Goal: Obtain resource: Obtain resource

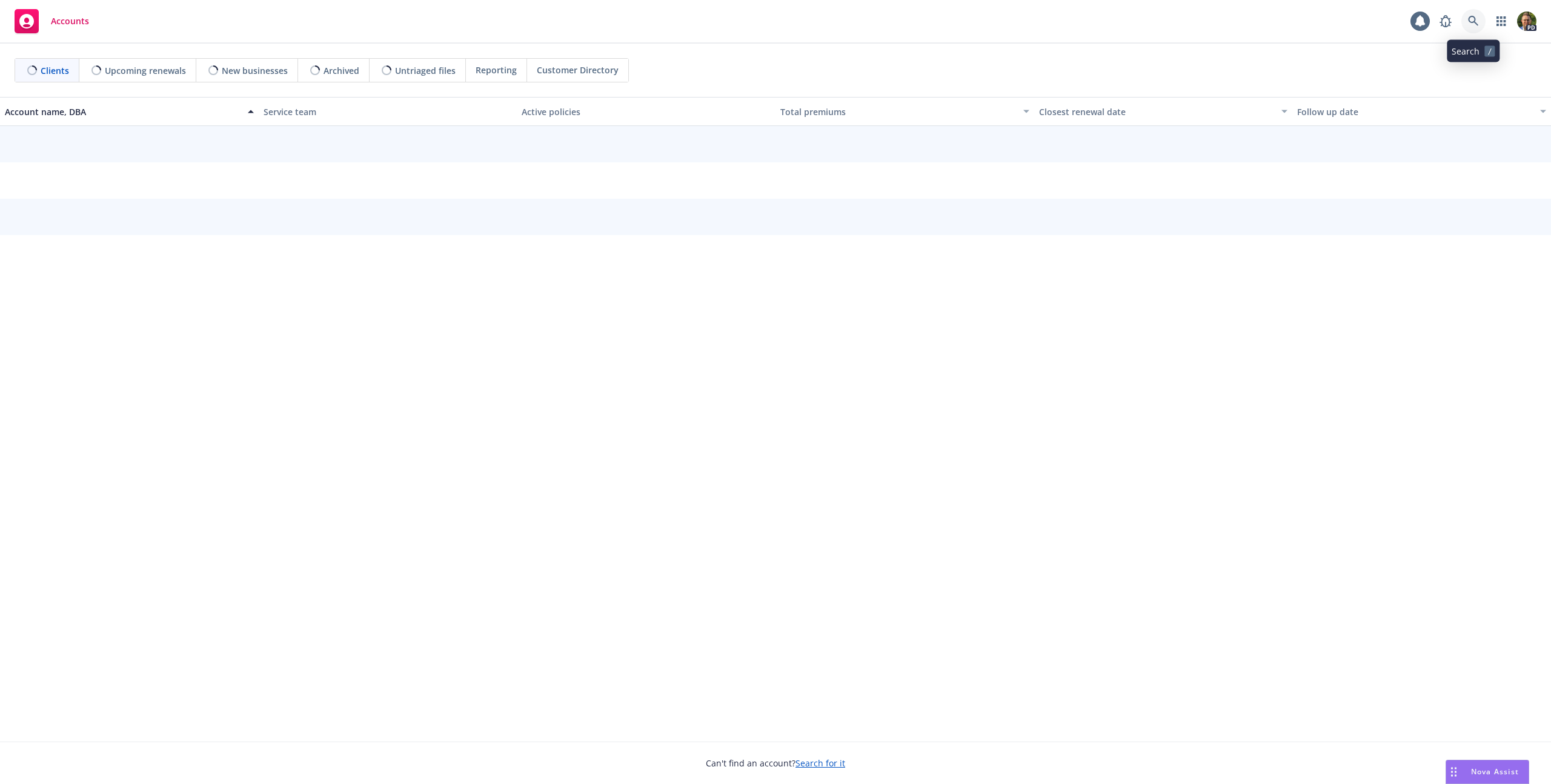
click at [1482, 22] on link at bounding box center [1473, 21] width 24 height 24
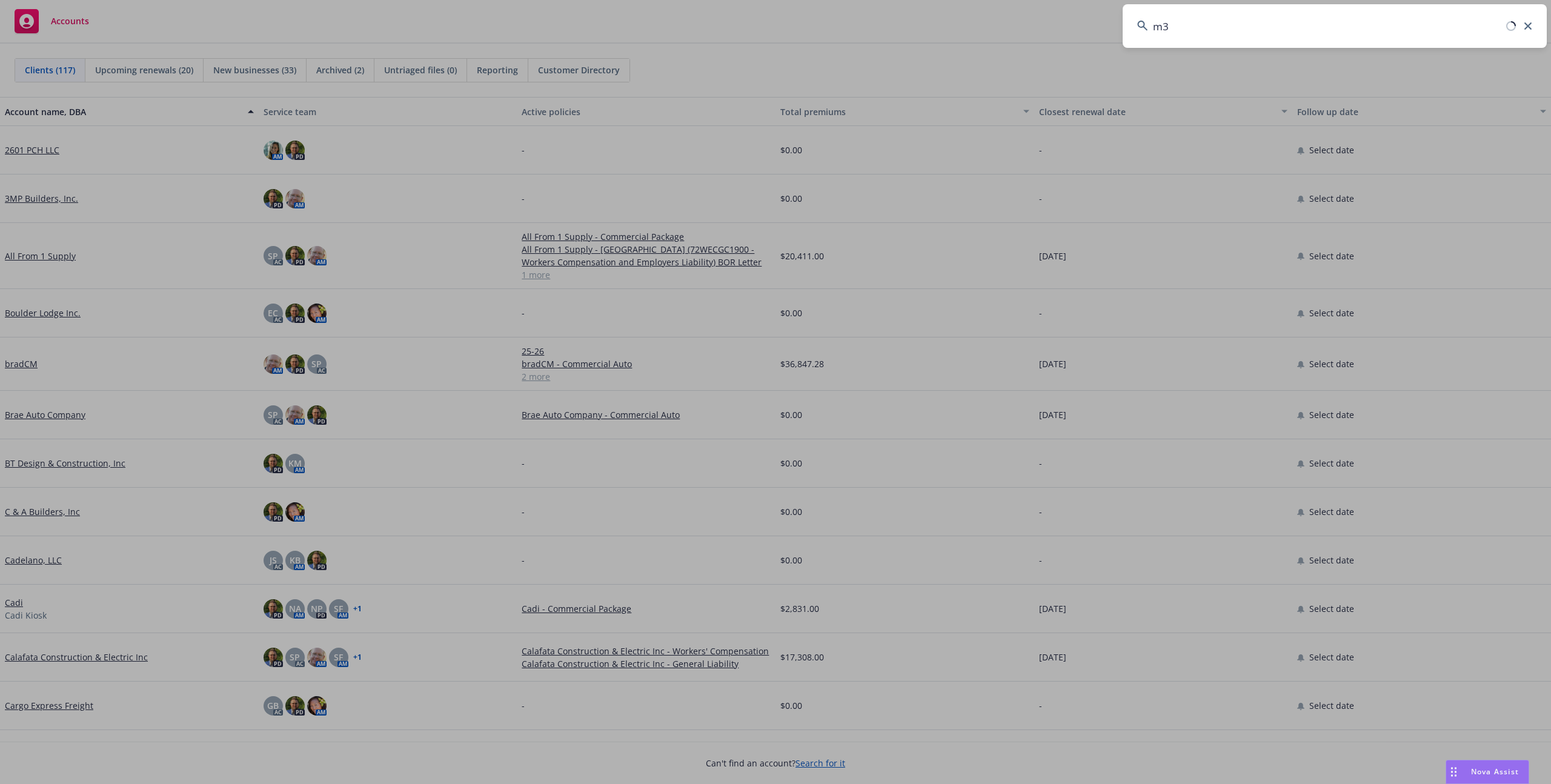
type input "m3"
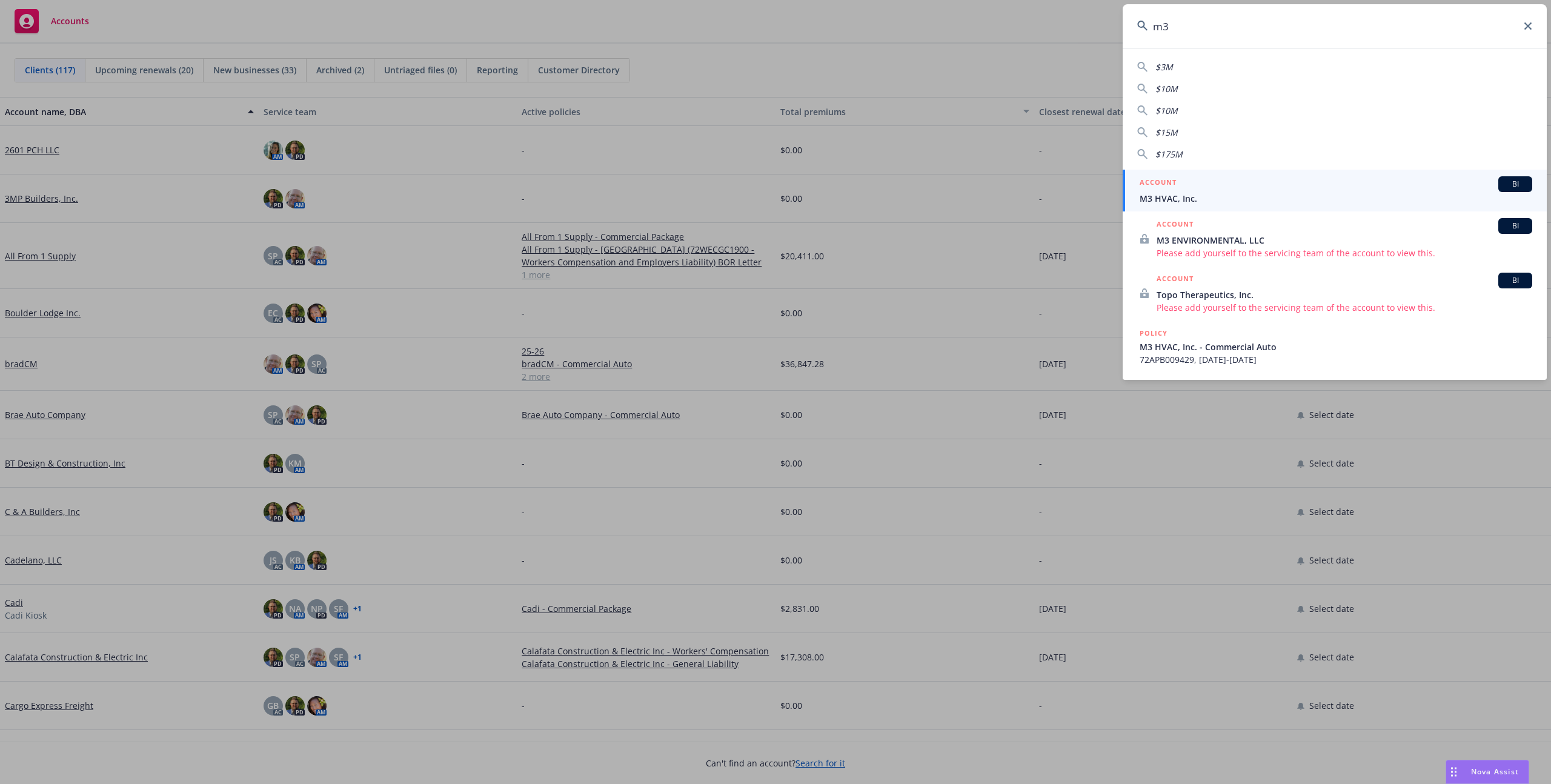
click at [1261, 174] on link "ACCOUNT BI M3 HVAC, Inc." at bounding box center [1335, 191] width 424 height 42
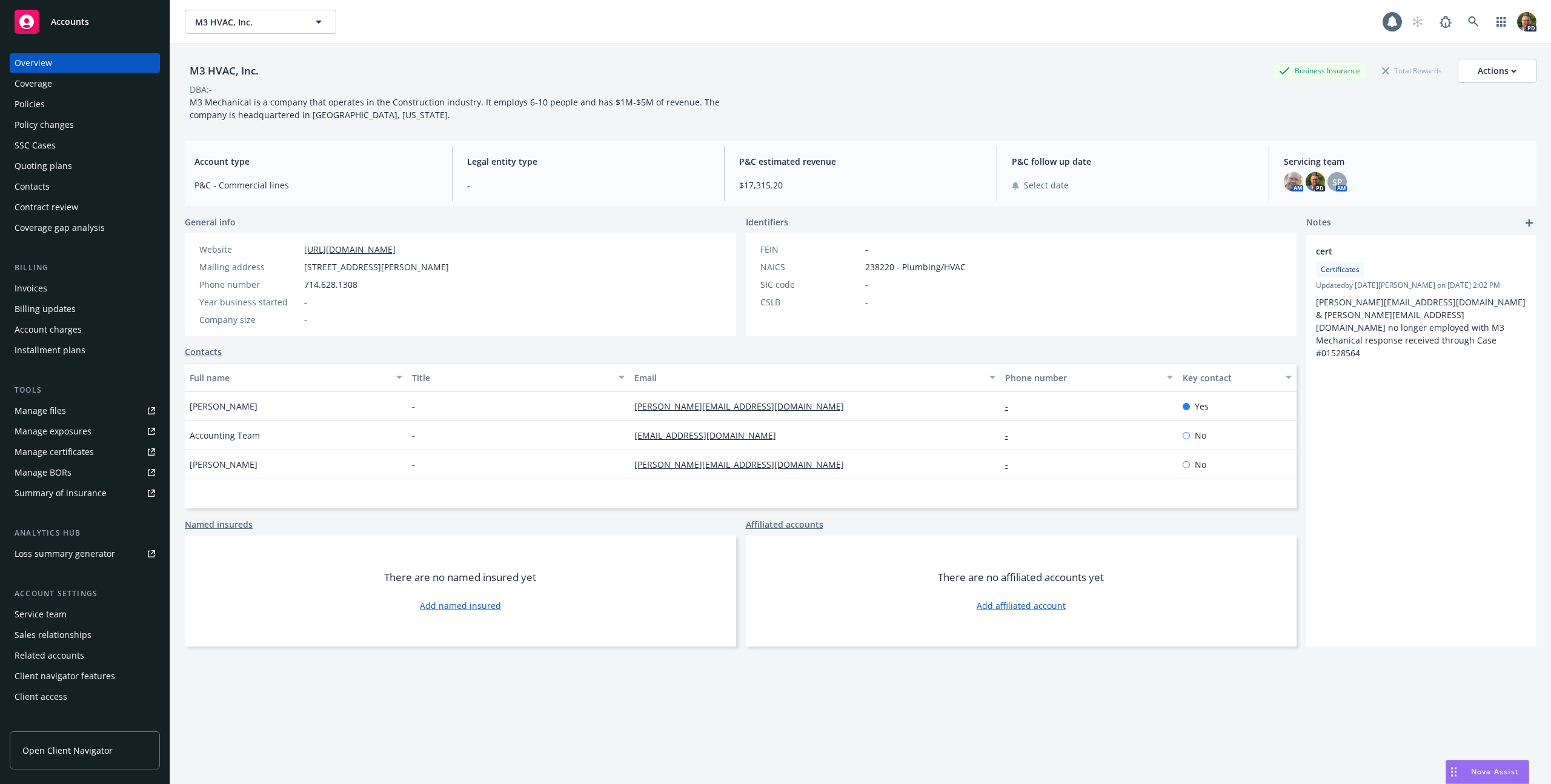
click at [43, 107] on div "Policies" at bounding box center [30, 104] width 30 height 19
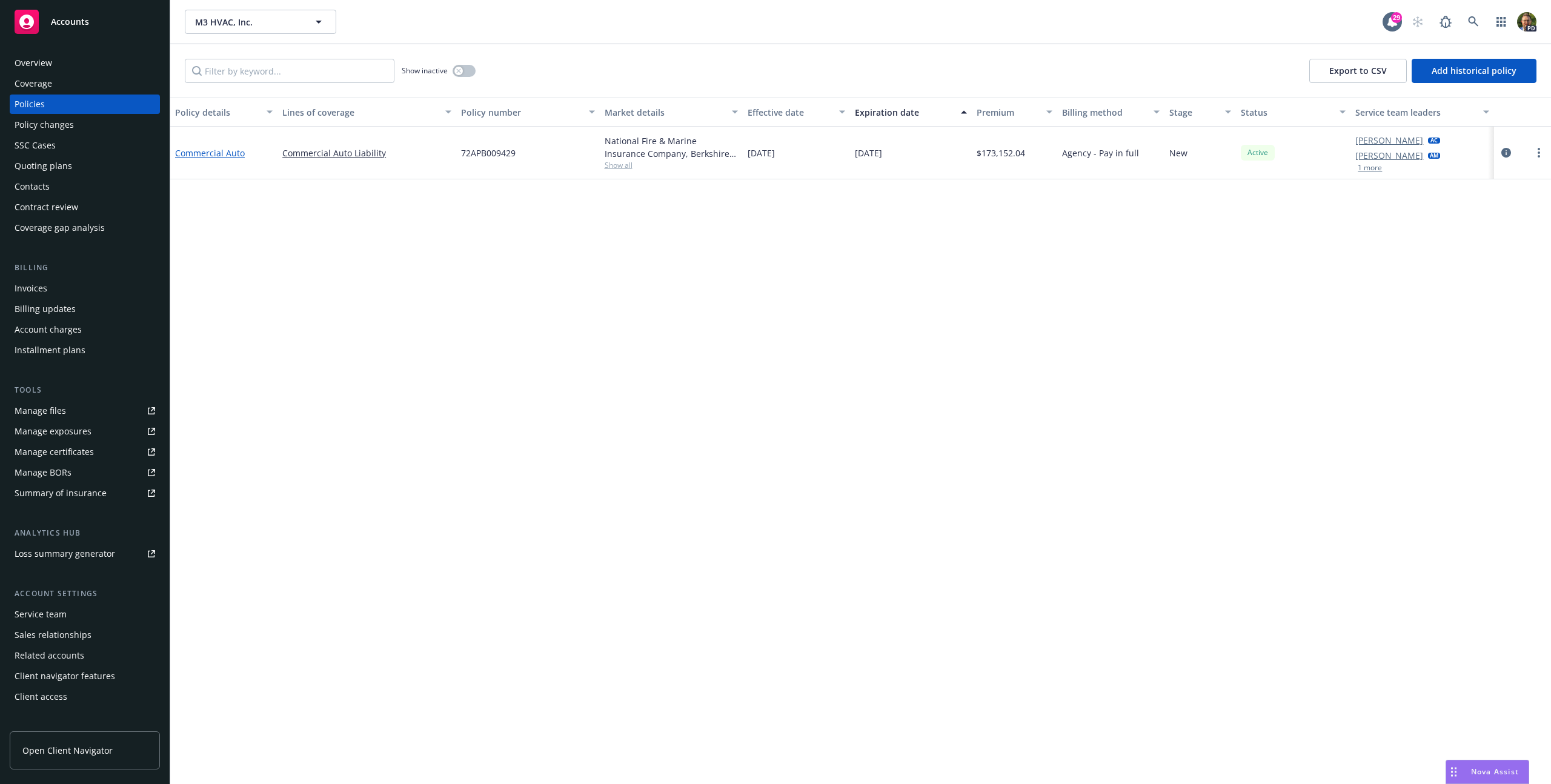
click at [197, 151] on link "Commercial Auto" at bounding box center [209, 153] width 70 height 12
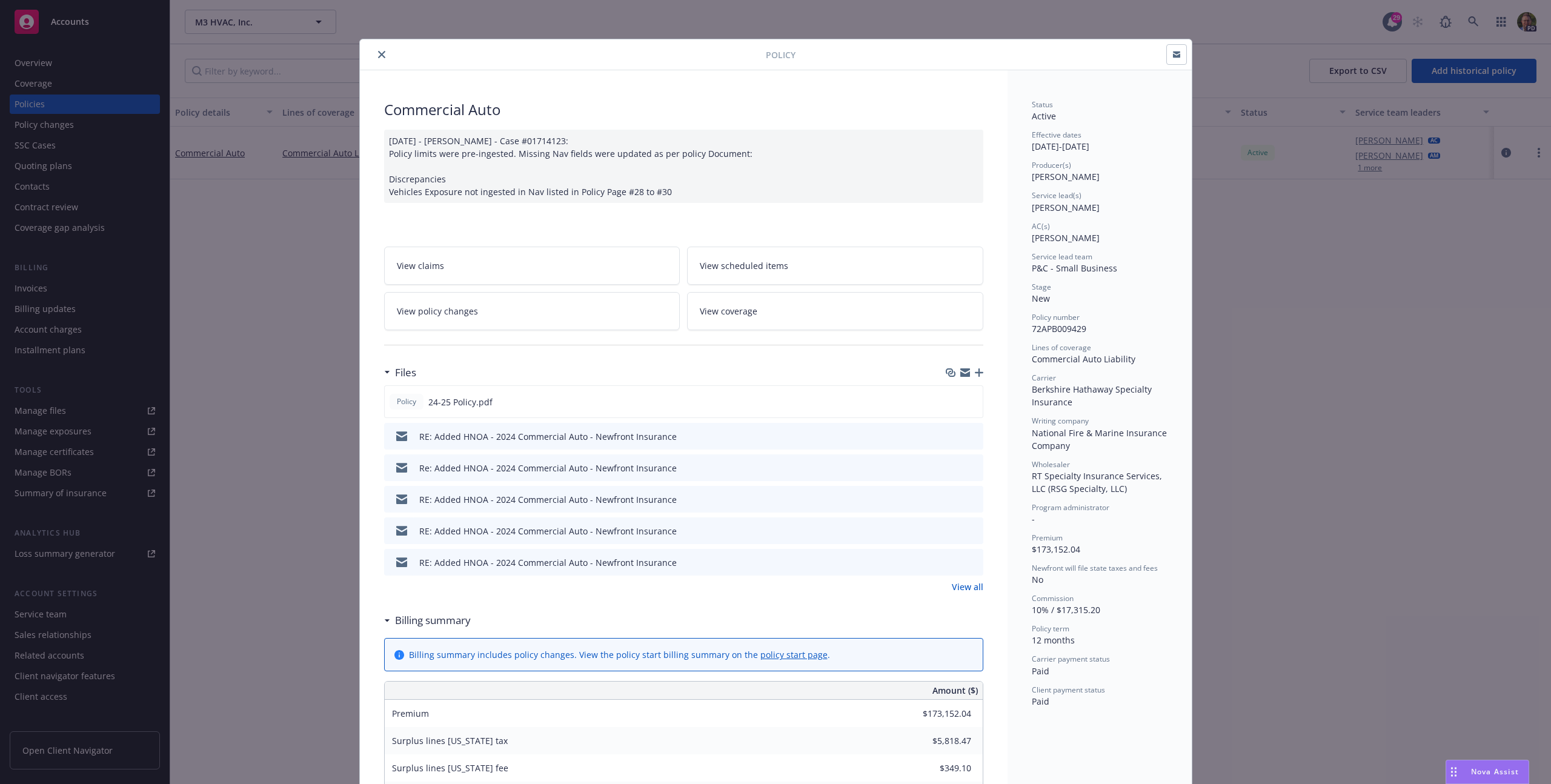
click at [378, 57] on icon "close" at bounding box center [382, 54] width 7 height 7
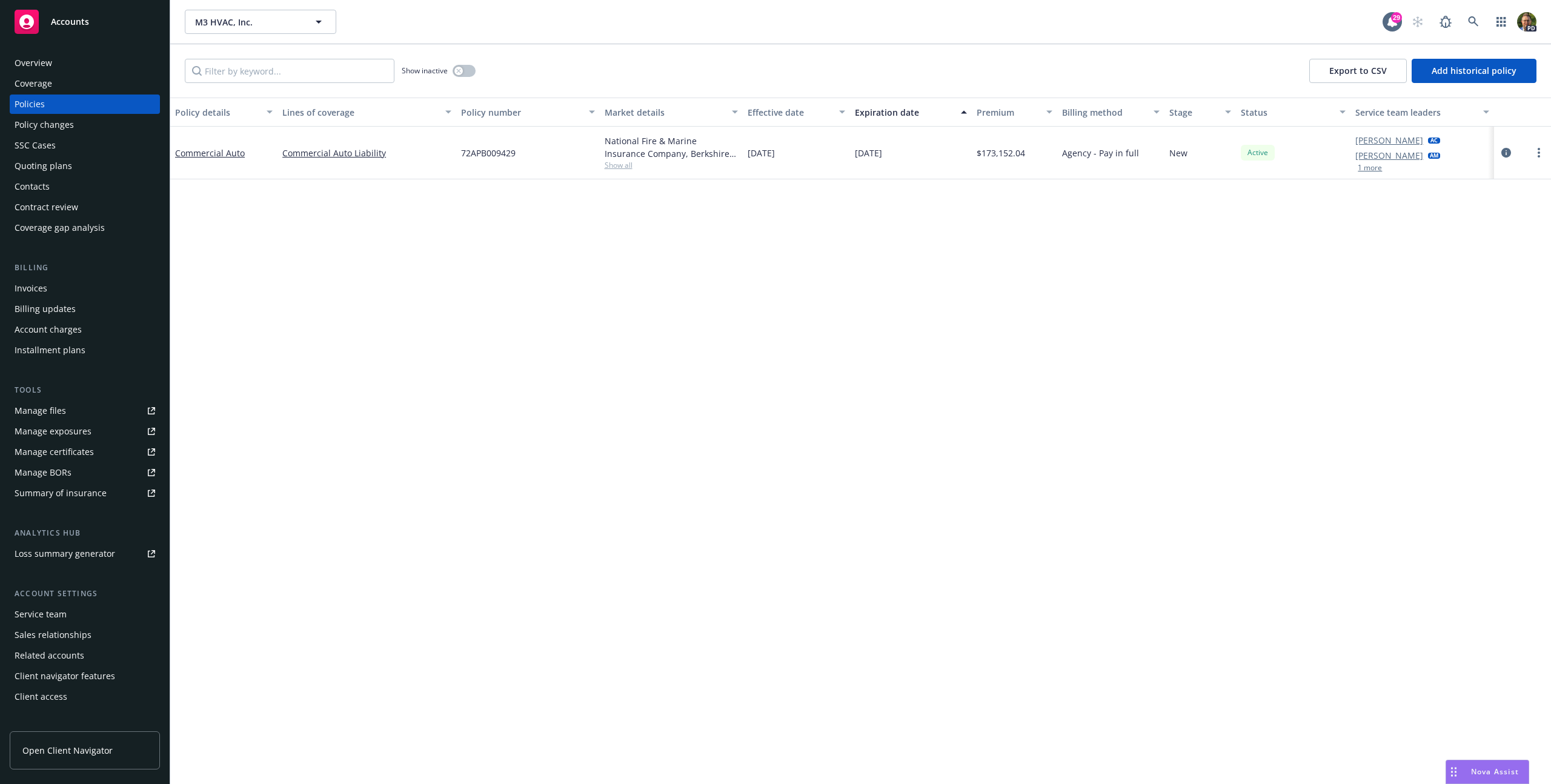
click at [61, 408] on div "Manage files" at bounding box center [40, 410] width 51 height 19
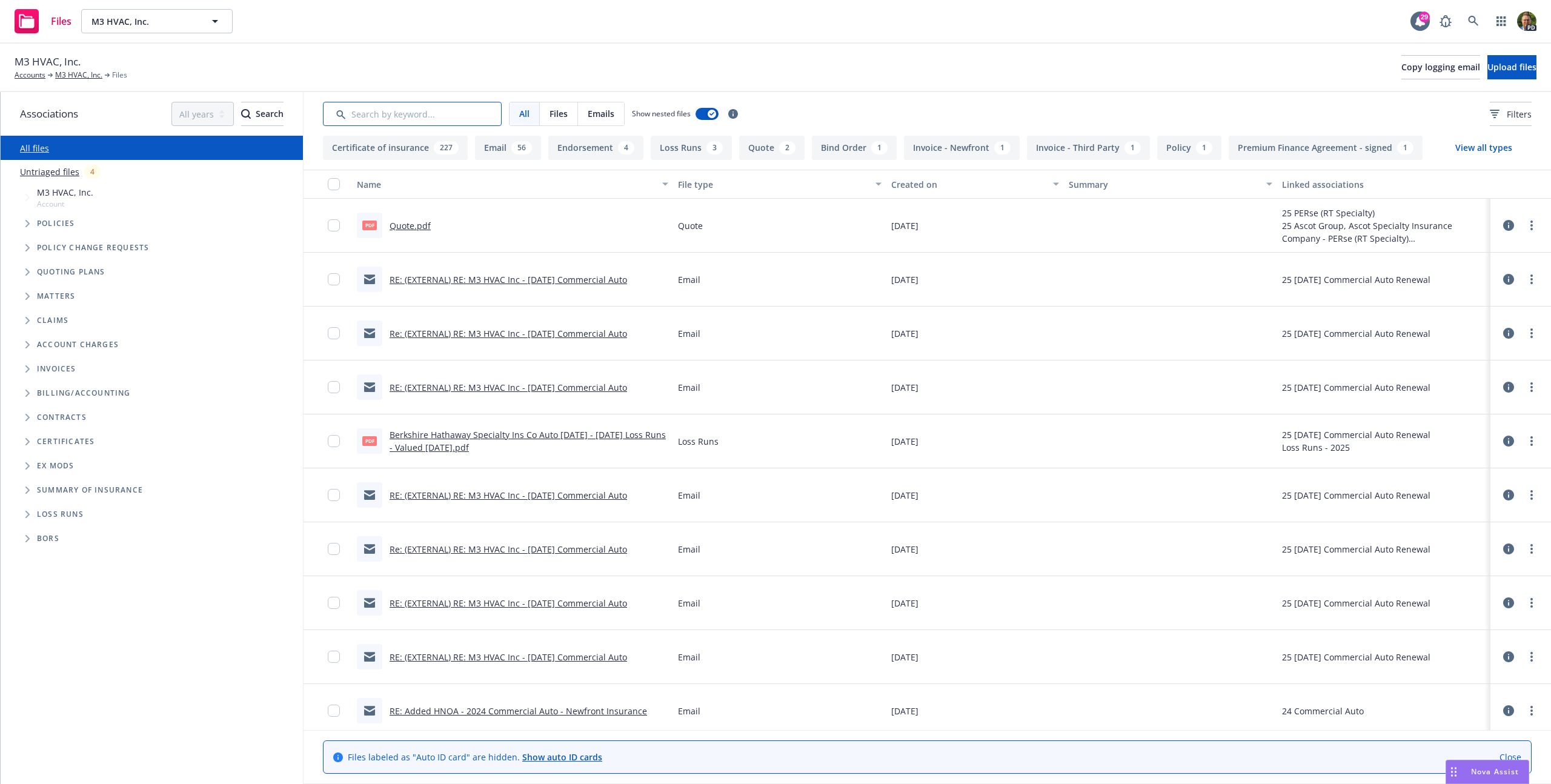
click at [434, 116] on input "Search by keyword..." at bounding box center [412, 114] width 179 height 24
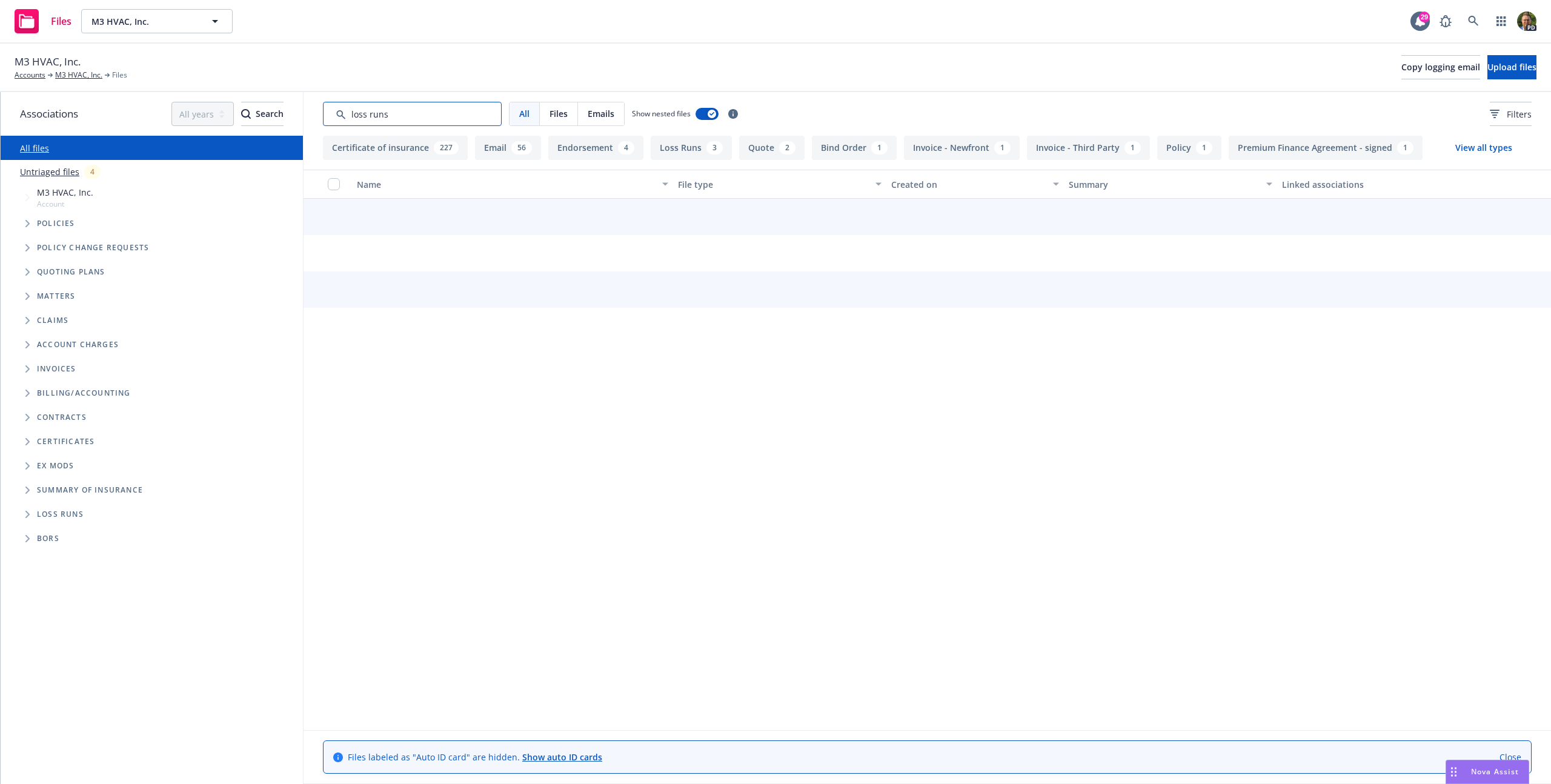
type input "loss runs"
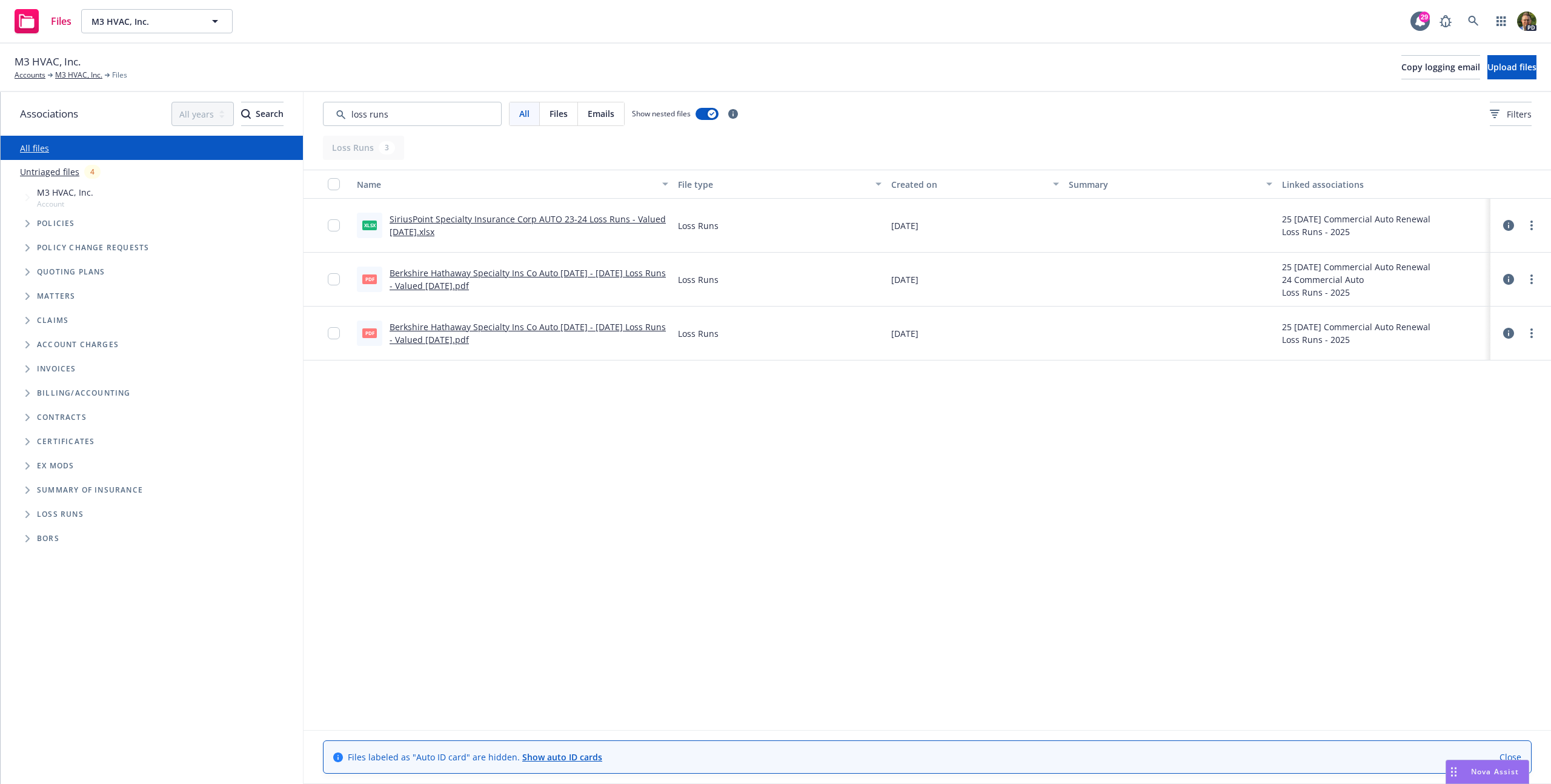
click at [465, 270] on link "Berkshire Hathaway Specialty Ins Co Auto [DATE] - [DATE] Loss Runs - Valued [DA…" at bounding box center [528, 279] width 276 height 24
click at [538, 217] on link "SiriusPoint Specialty Insurance Corp AUTO 23-24 Loss Runs - Valued [DATE].xlsx" at bounding box center [528, 225] width 276 height 24
click at [483, 331] on link "Berkshire Hathaway Specialty Ins Co Auto [DATE] - [DATE] Loss Runs - Valued [DA…" at bounding box center [528, 333] width 276 height 24
